Goal: Contribute content: Contribute content

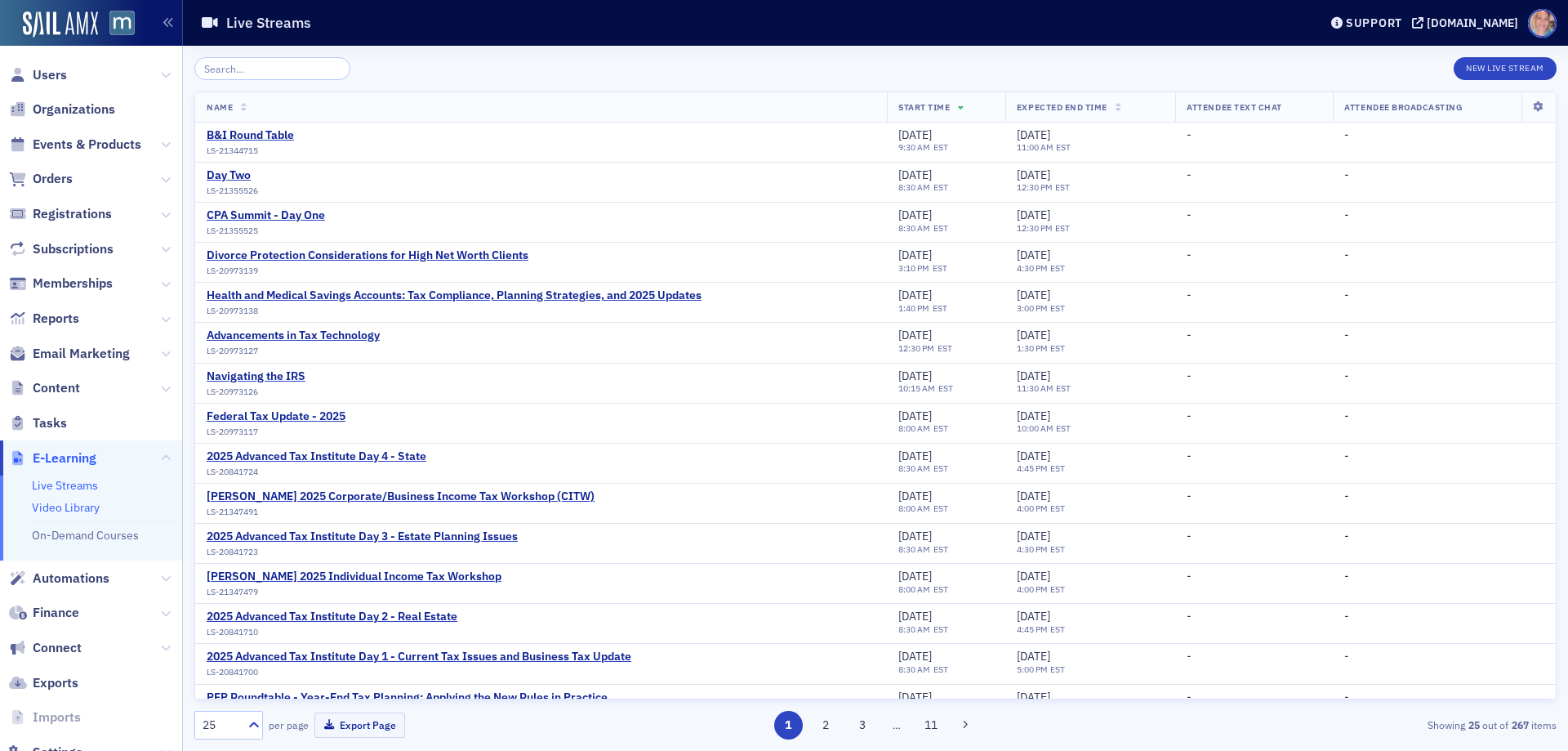
click at [77, 506] on link "Video Library" at bounding box center [66, 507] width 68 height 14
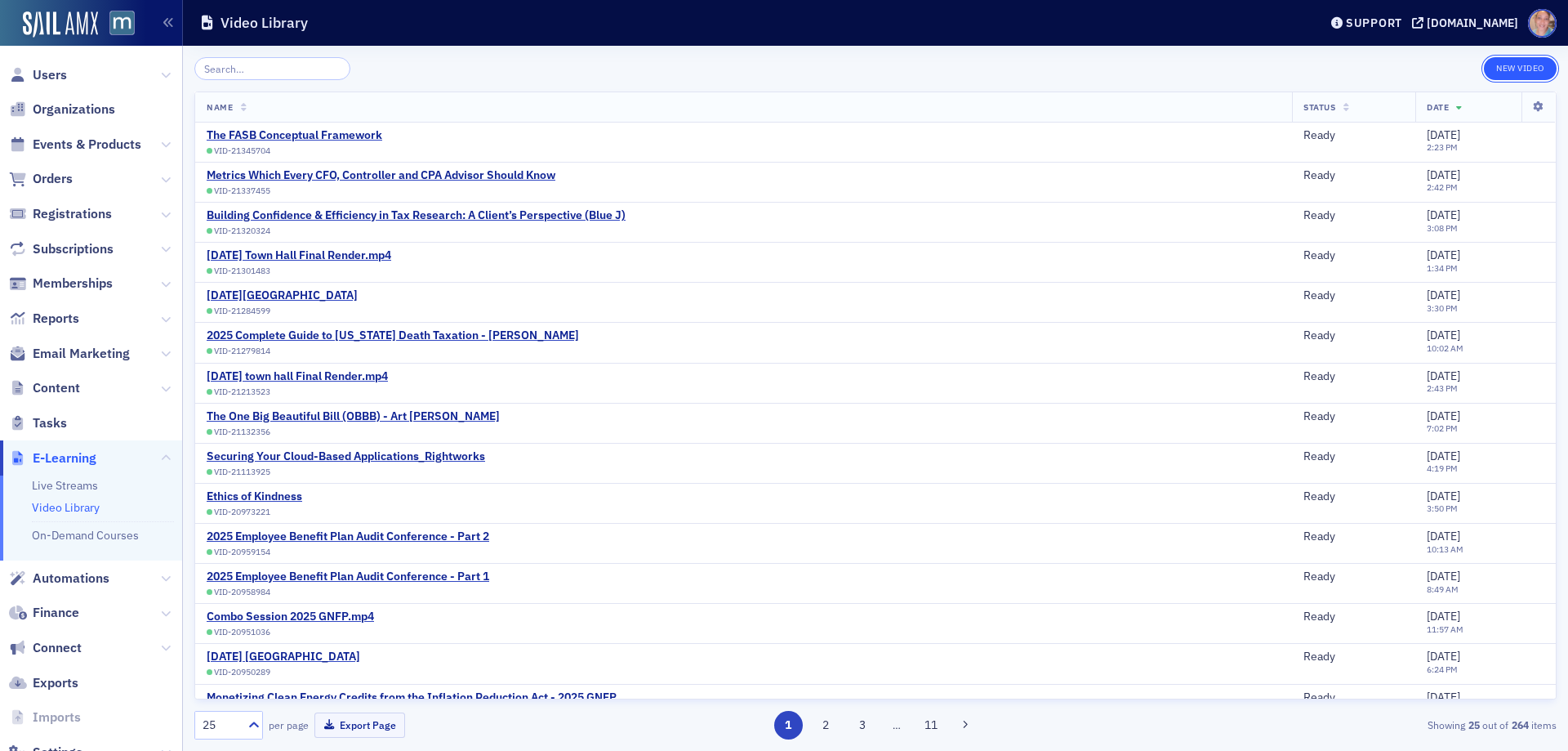
click at [1510, 65] on button "New Video" at bounding box center [1520, 69] width 73 height 23
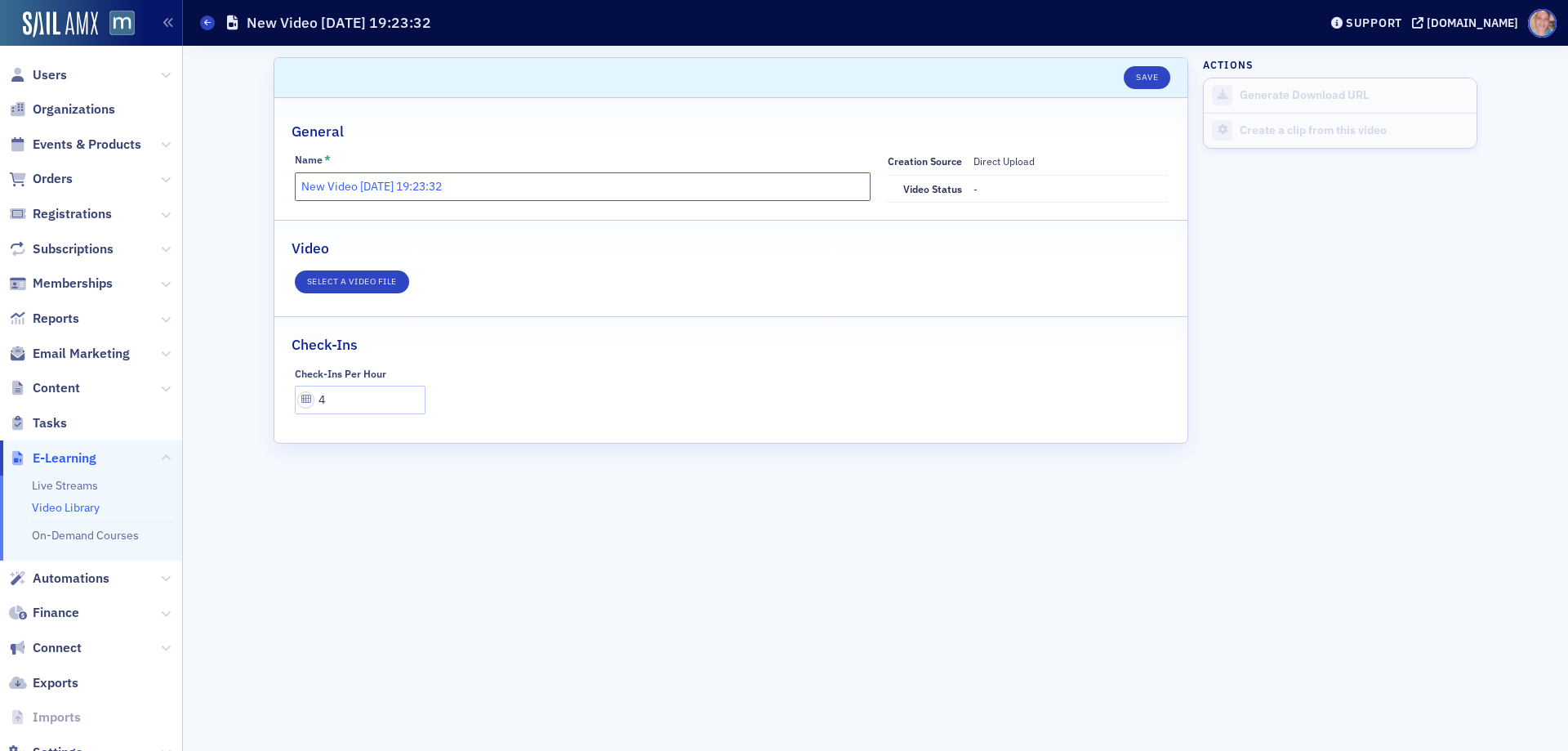
click at [395, 177] on input "New Video [DATE] 19:23:32" at bounding box center [583, 186] width 577 height 29
click at [395, 179] on input "New Video [DATE] 19:23:32" at bounding box center [583, 186] width 577 height 29
type input "A&A Update - [PERSON_NAME] ([PERSON_NAME])"
click at [1139, 73] on button "Save" at bounding box center [1147, 78] width 47 height 23
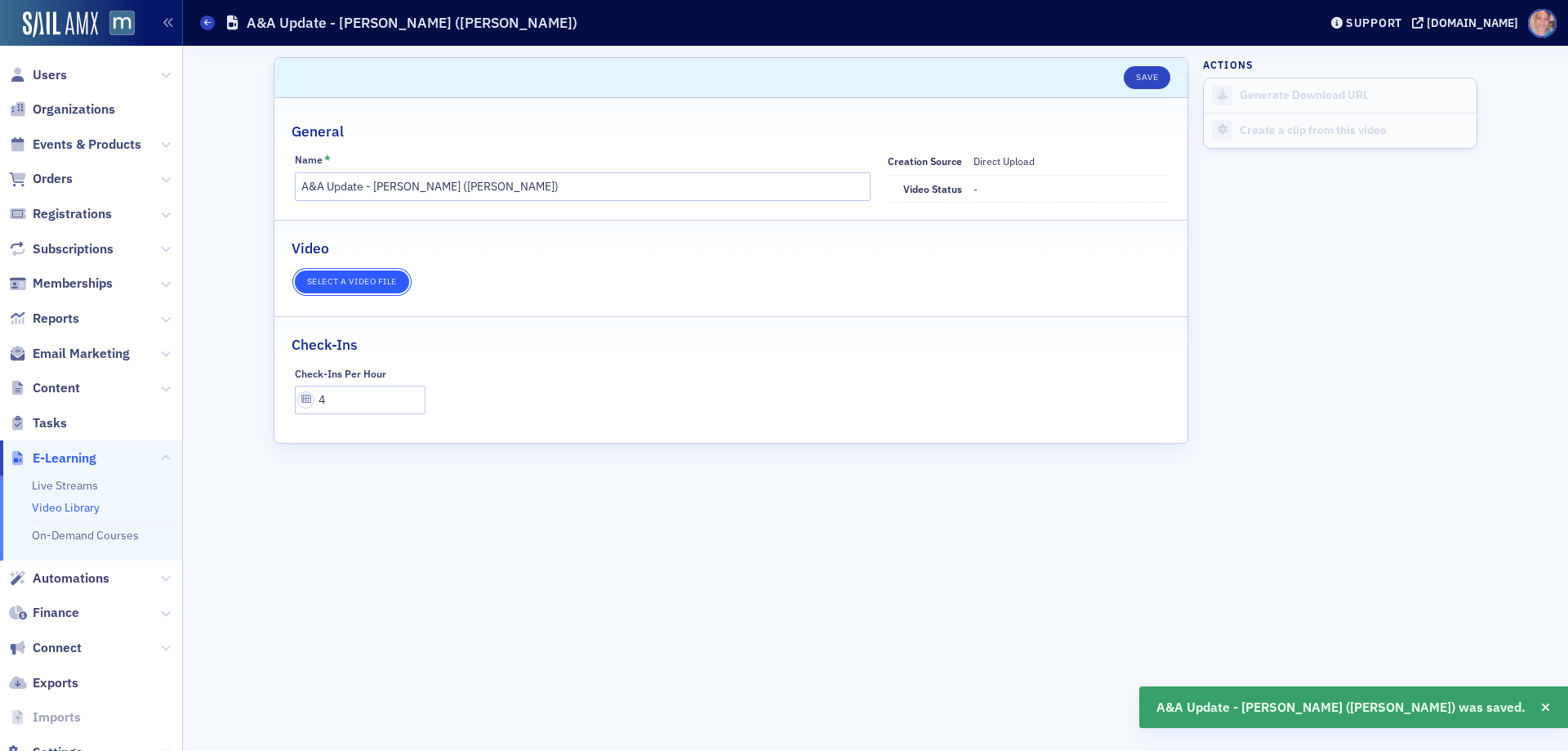
click at [383, 280] on button "Select a video file" at bounding box center [352, 282] width 115 height 23
